Goal: Transaction & Acquisition: Purchase product/service

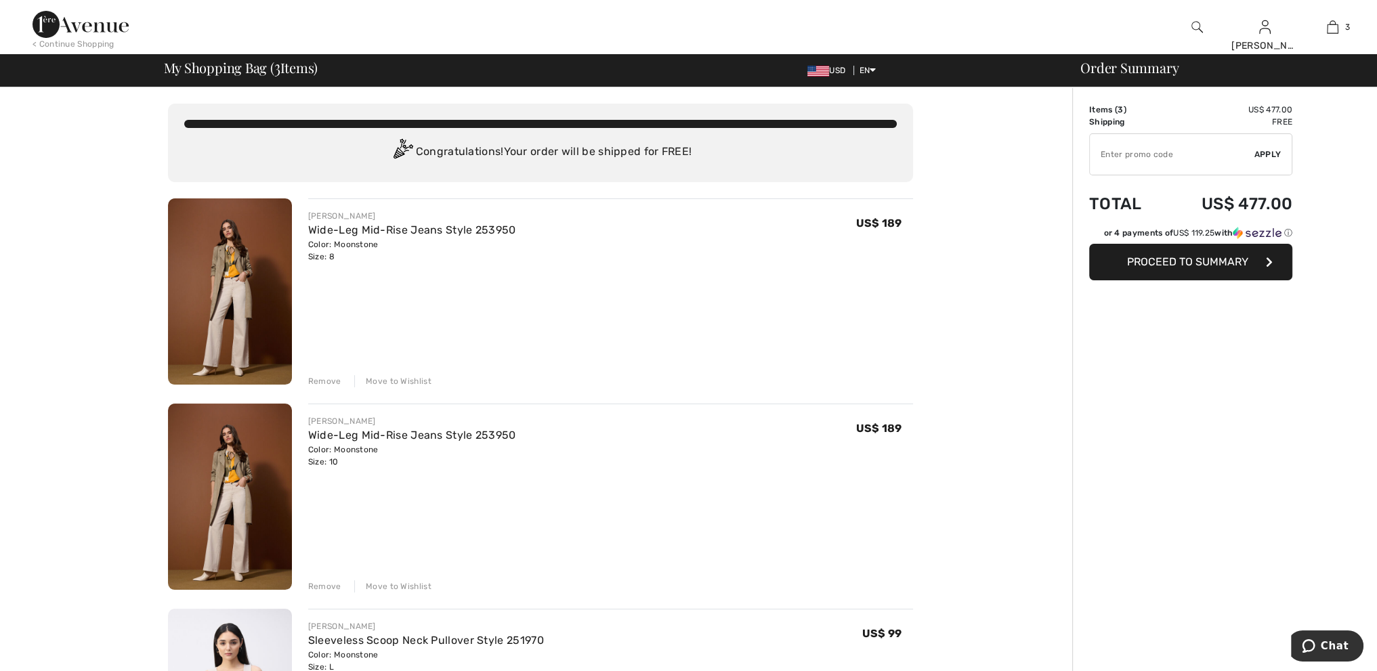
click at [1219, 261] on span "Proceed to Summary" at bounding box center [1187, 261] width 121 height 13
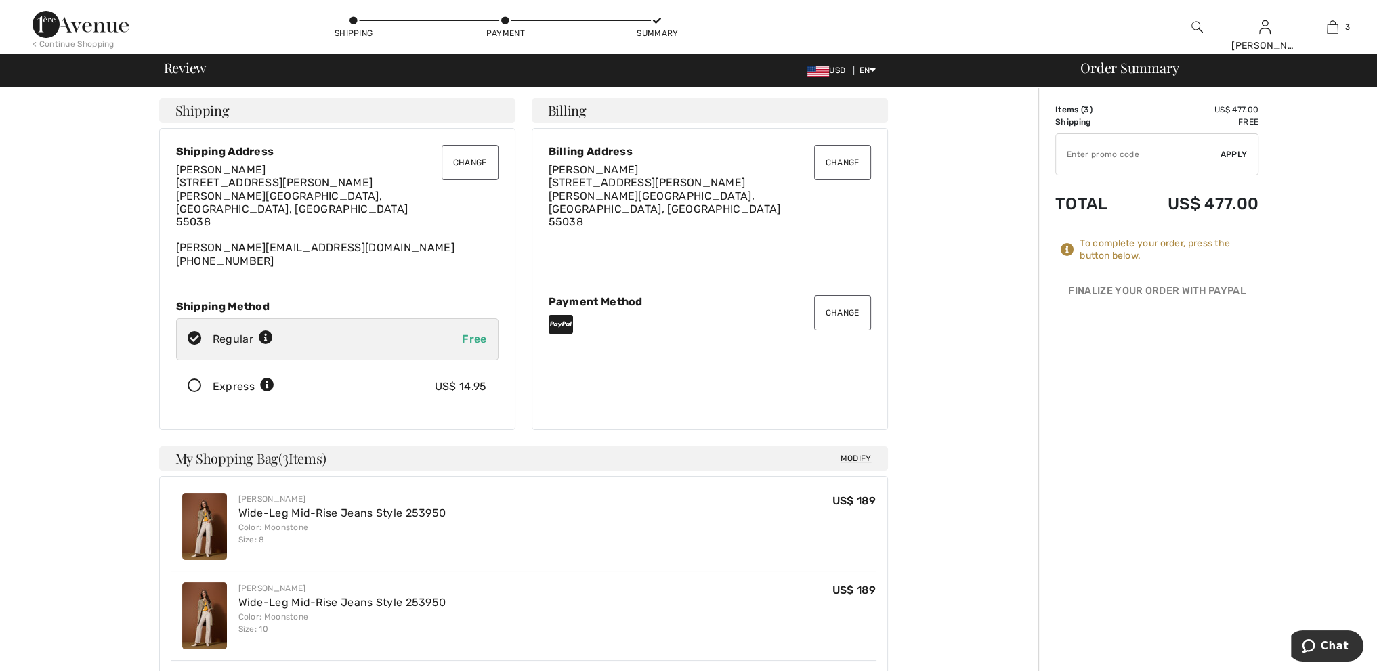
click at [474, 165] on button "Change" at bounding box center [469, 162] width 57 height 35
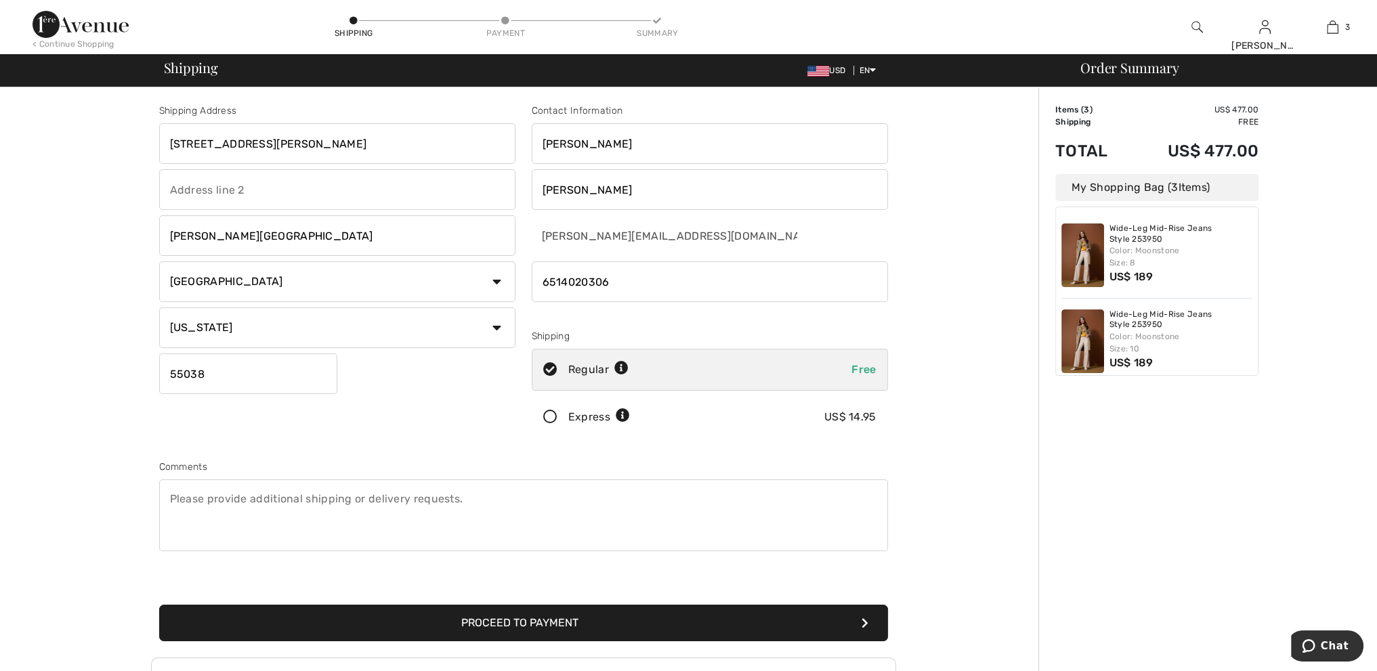
drag, startPoint x: 314, startPoint y: 144, endPoint x: 5, endPoint y: 85, distance: 313.7
click at [5, 85] on div "Log out Are you sure you want to logout? Logout < Continue Shopping Shipping Pa…" at bounding box center [688, 441] width 1377 height 882
type input "2158 64th St"
drag, startPoint x: 252, startPoint y: 372, endPoint x: 51, endPoint y: 354, distance: 201.9
click at [51, 354] on div "Shipping Address 2158 64th St Lino Lakes Country Canada United States Afghanist…" at bounding box center [523, 484] width 1030 height 795
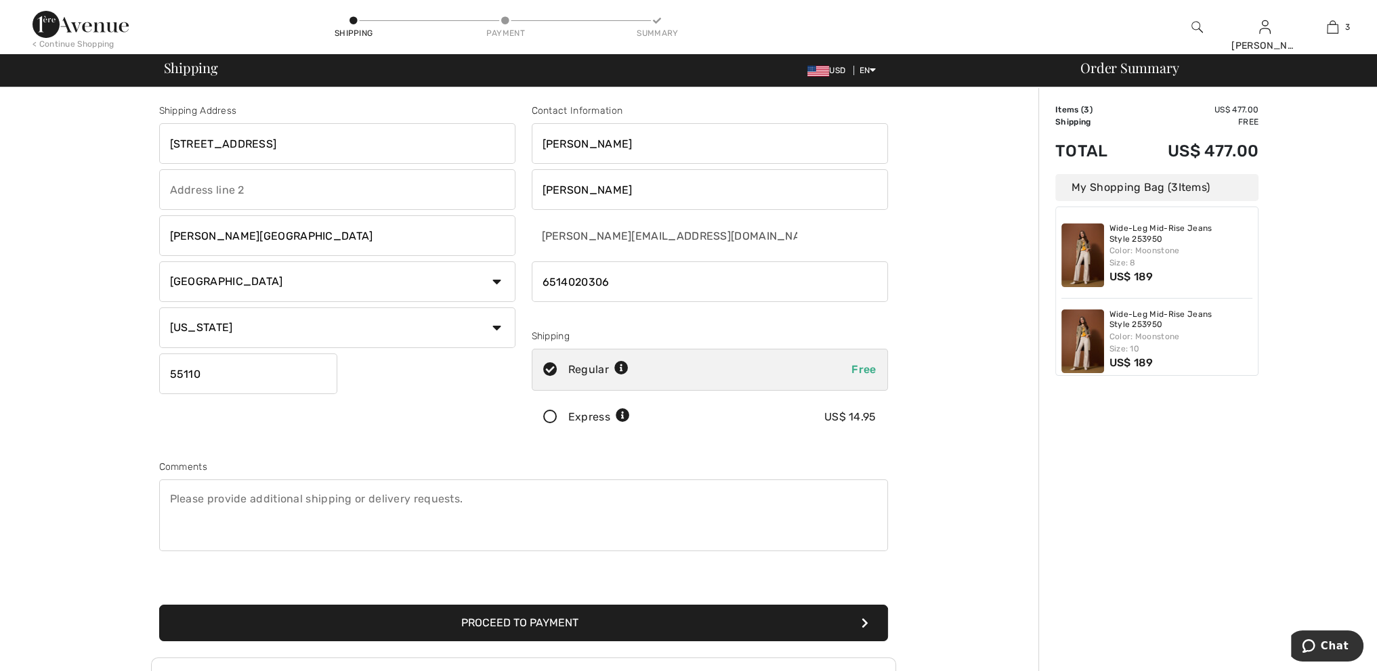
type input "55110"
click at [261, 511] on textarea at bounding box center [523, 515] width 729 height 72
type textarea "Please update my account to remove the 6335 Langer Lane address. Thanks."
click at [555, 622] on button "Proceed to Payment" at bounding box center [523, 623] width 729 height 37
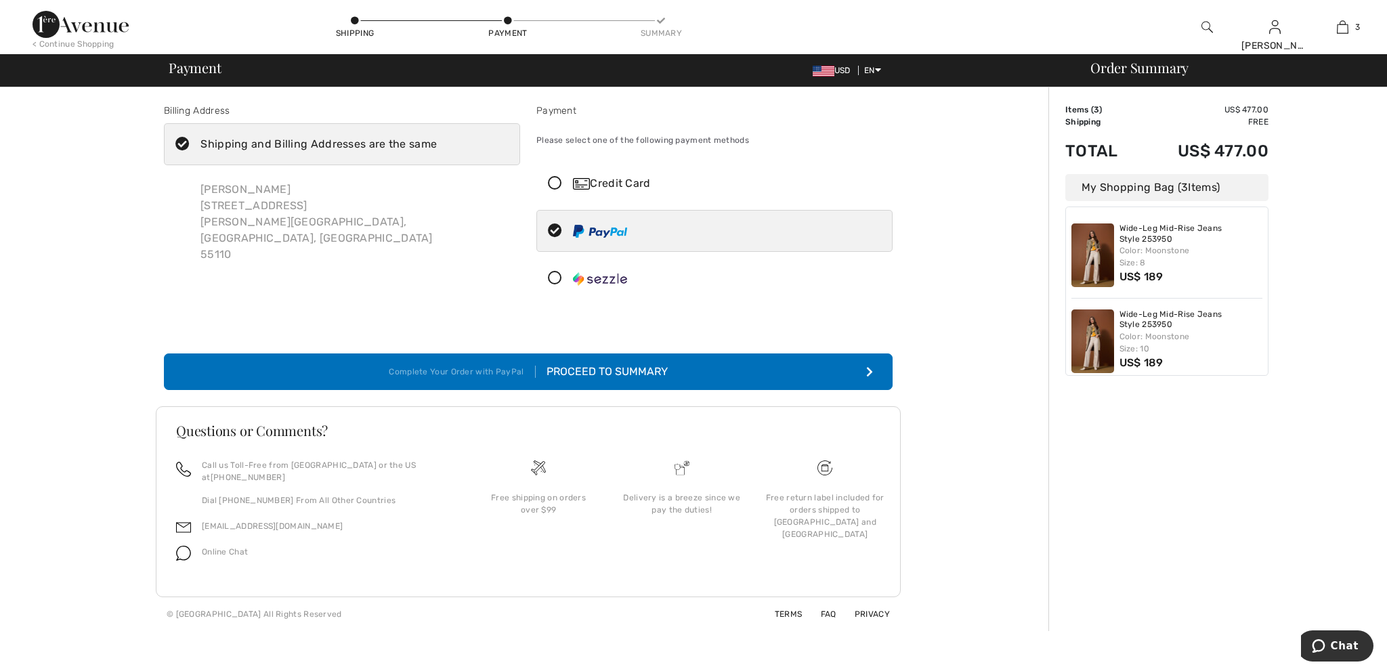
click at [748, 366] on button "Complete Your Order with PayPal Proceed to Summary" at bounding box center [528, 371] width 729 height 37
